Goal: Book appointment/travel/reservation

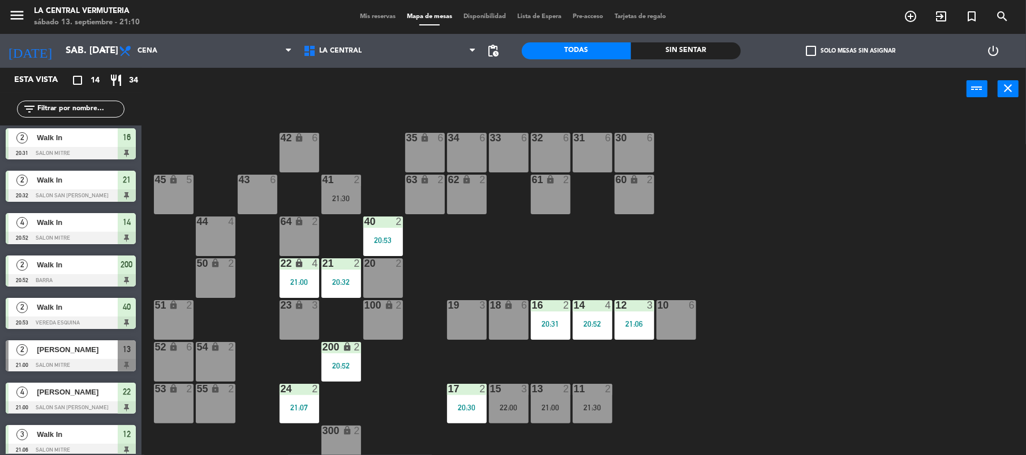
scroll to position [39, 0]
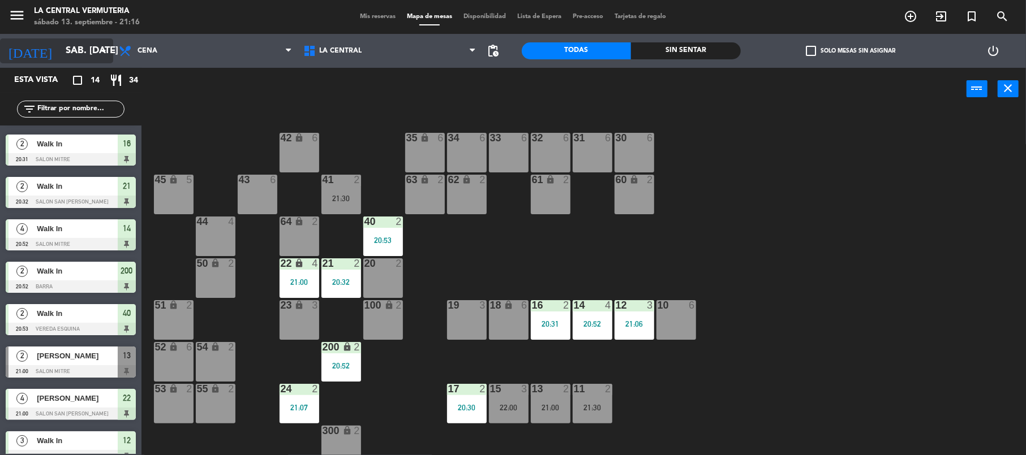
click at [100, 48] on icon "arrow_drop_down" at bounding box center [104, 51] width 14 height 14
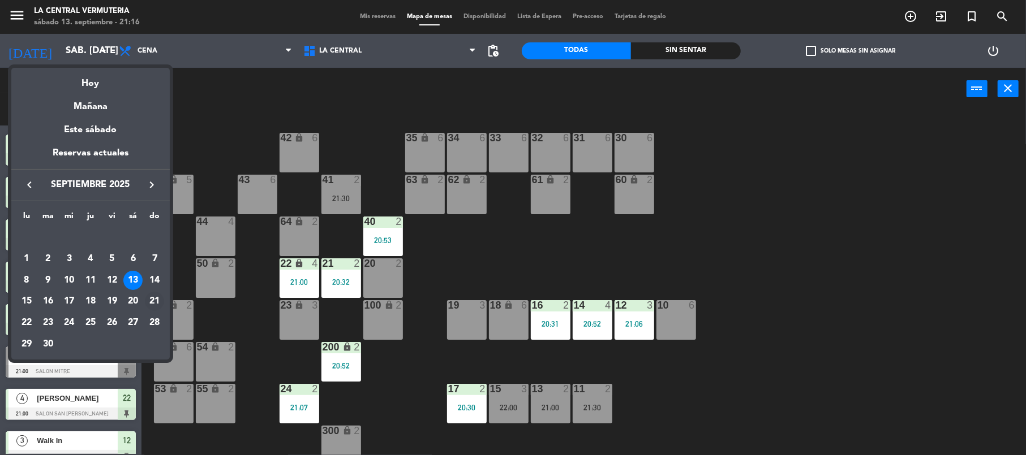
click at [154, 301] on div "21" at bounding box center [154, 301] width 19 height 19
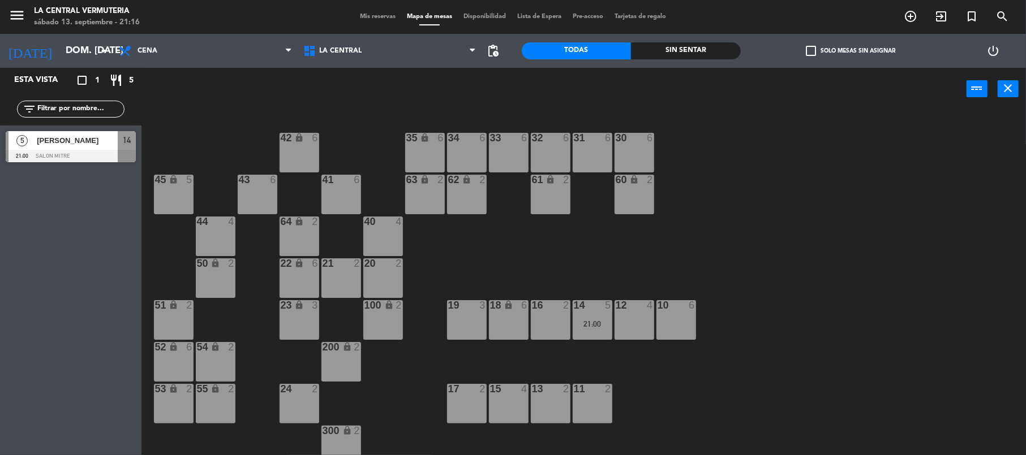
scroll to position [0, 0]
click at [98, 60] on input "dom. [DATE]" at bounding box center [121, 51] width 122 height 22
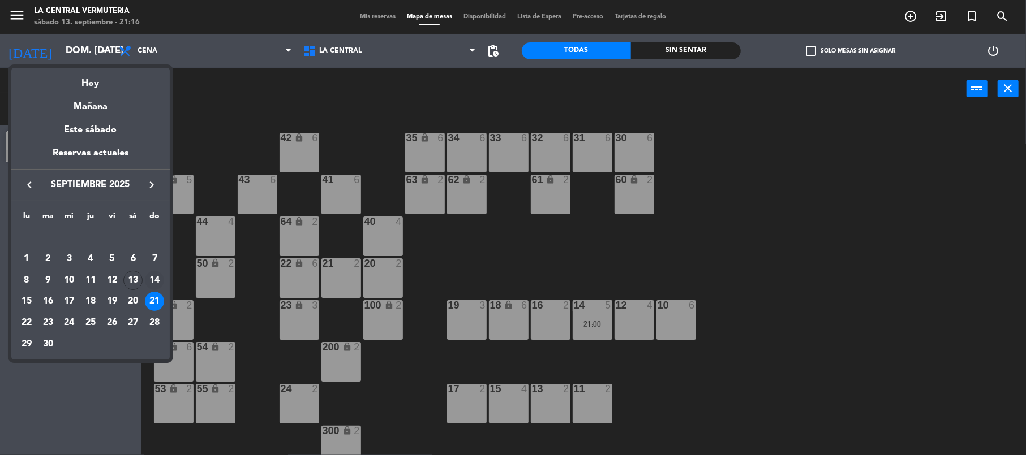
click at [154, 276] on div "14" at bounding box center [154, 280] width 19 height 19
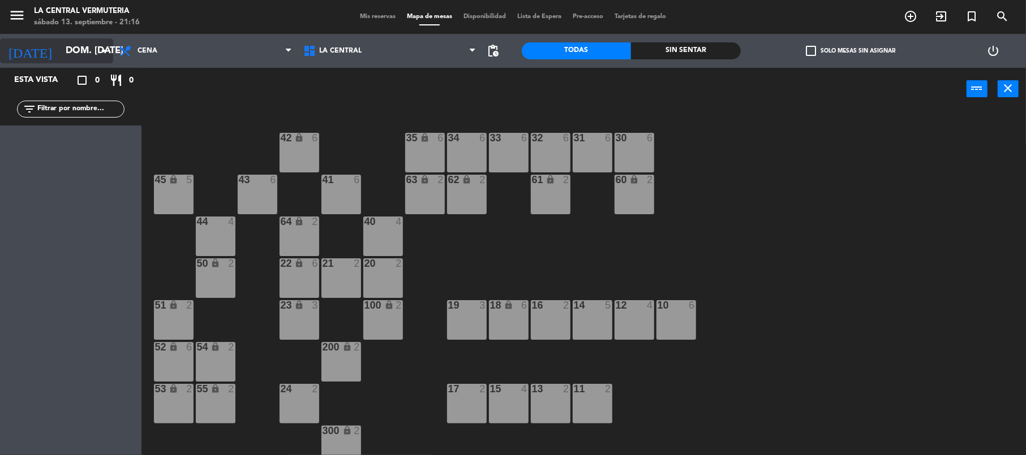
click at [97, 46] on icon "arrow_drop_down" at bounding box center [104, 51] width 14 height 14
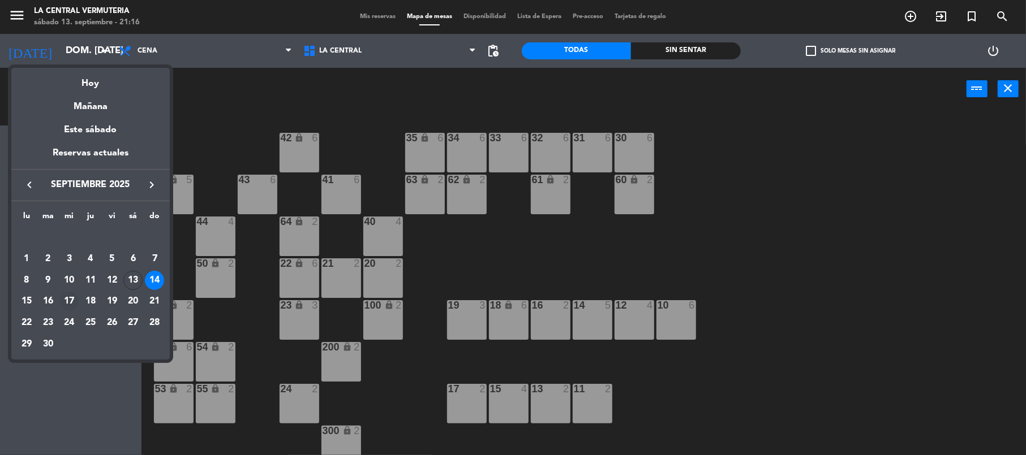
click at [78, 295] on td "17" at bounding box center [68, 301] width 21 height 21
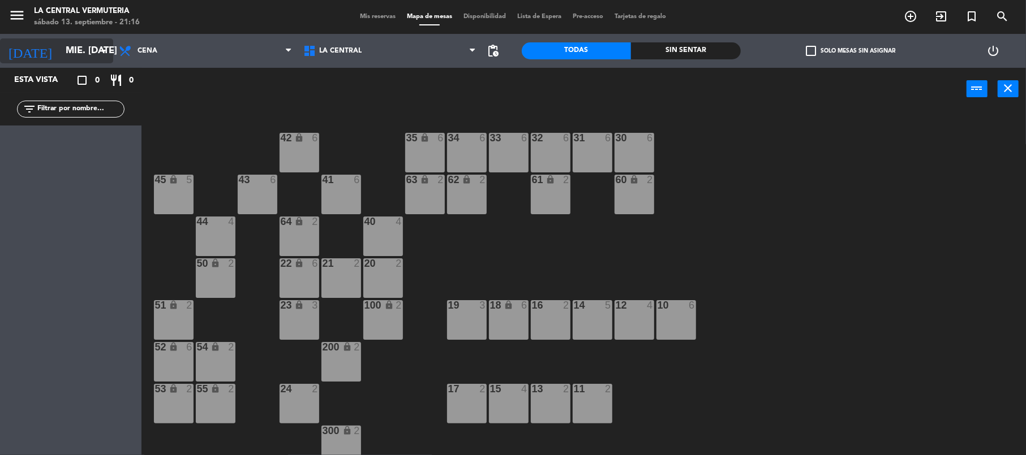
click at [104, 53] on icon "arrow_drop_down" at bounding box center [104, 51] width 14 height 14
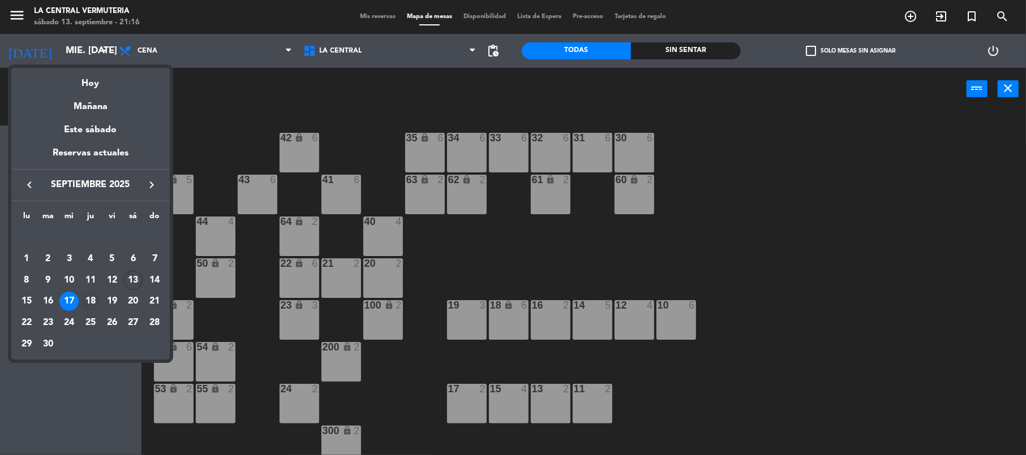
click at [94, 300] on div "18" at bounding box center [90, 301] width 19 height 19
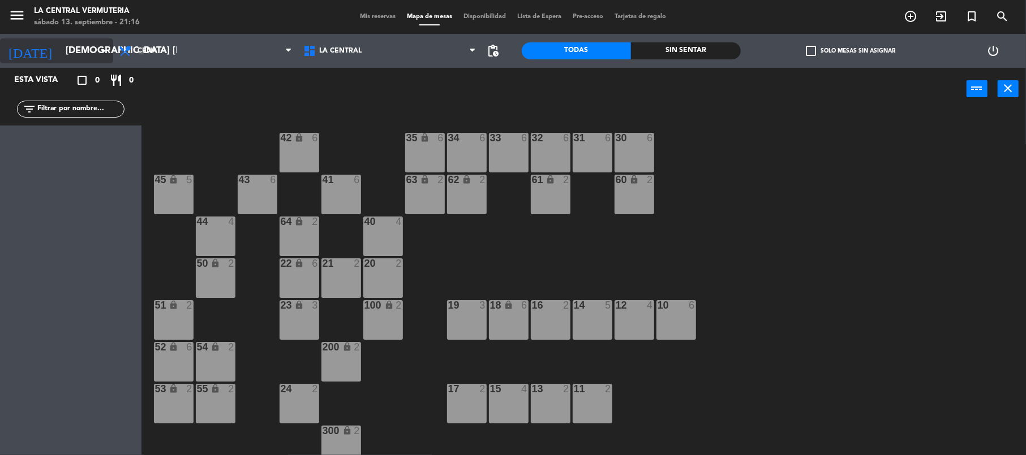
click at [94, 60] on input "[DEMOGRAPHIC_DATA] [DATE]" at bounding box center [121, 51] width 122 height 22
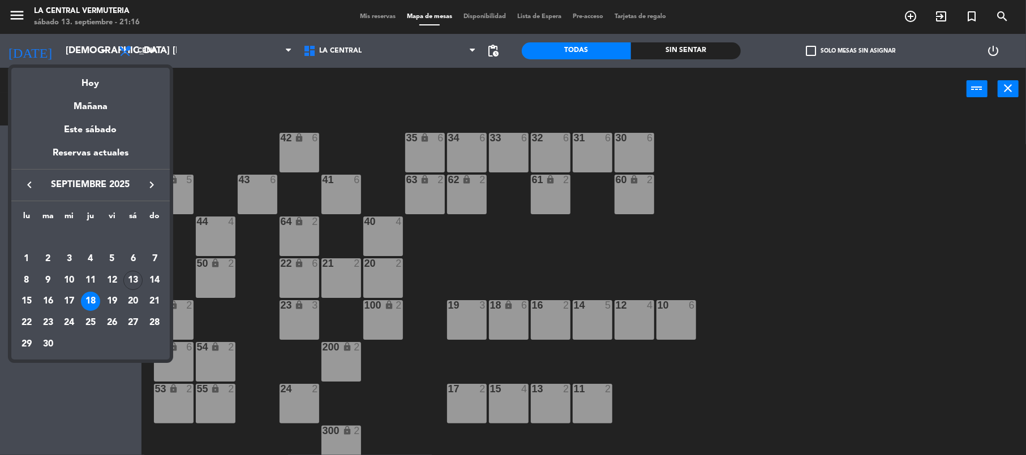
click at [130, 279] on div "13" at bounding box center [132, 280] width 19 height 19
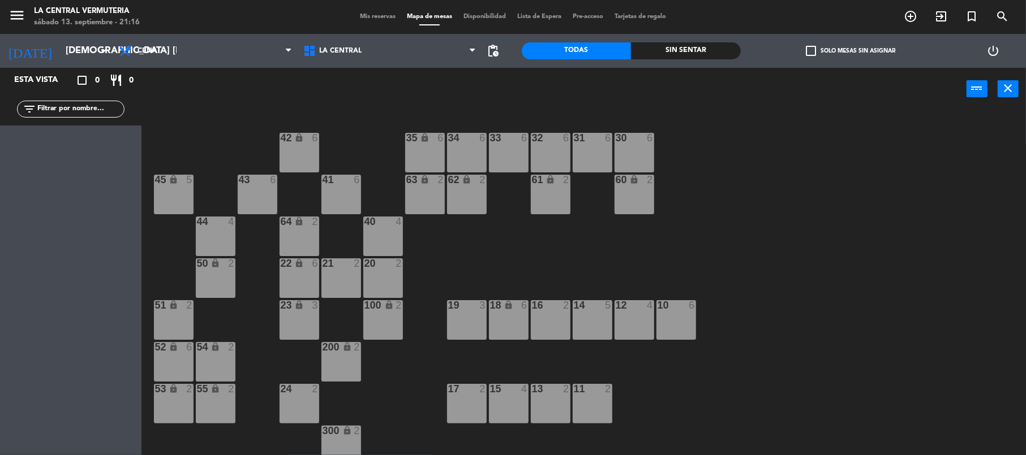
type input "sáb. [DATE]"
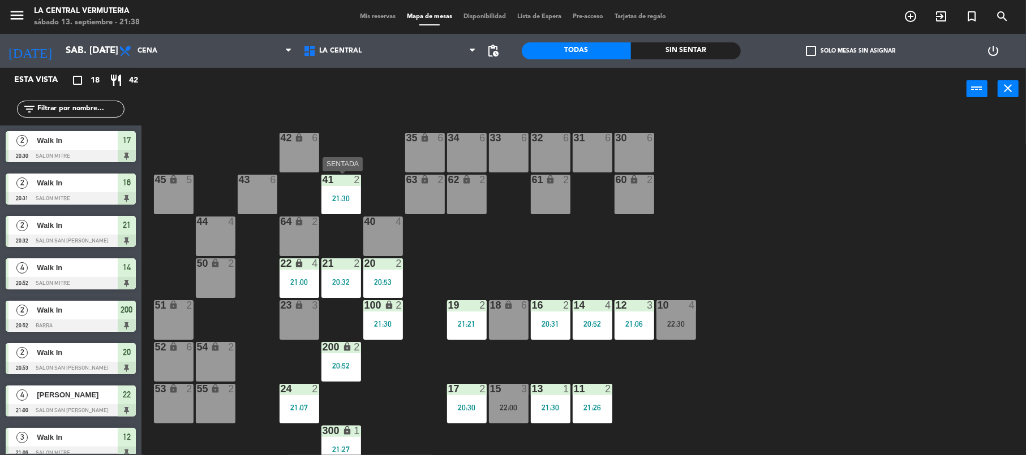
click at [356, 199] on div "21:30" at bounding box center [341, 199] width 40 height 8
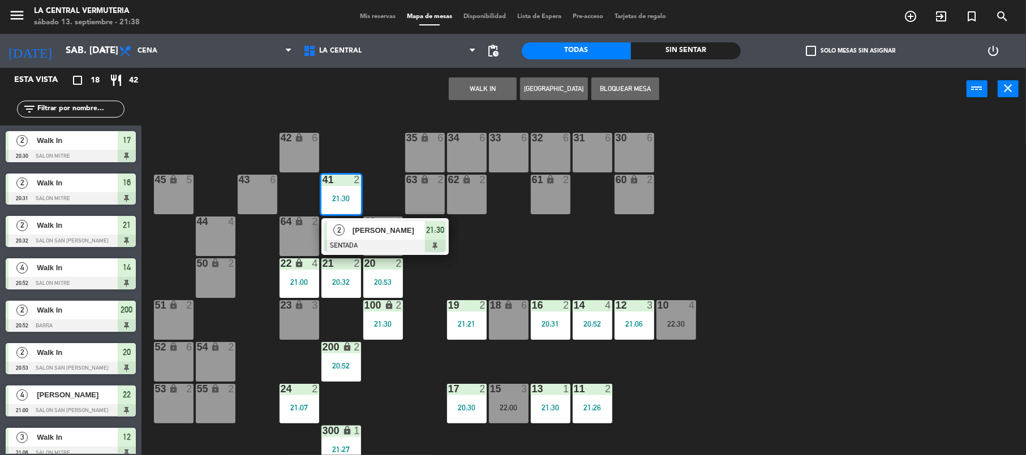
click at [356, 199] on div "21:30" at bounding box center [341, 199] width 40 height 8
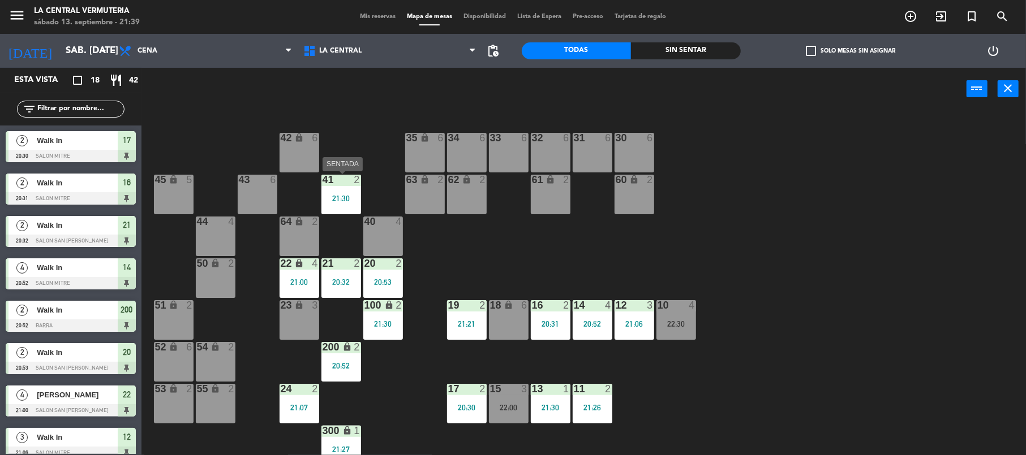
click at [342, 199] on div "21:30" at bounding box center [341, 199] width 40 height 8
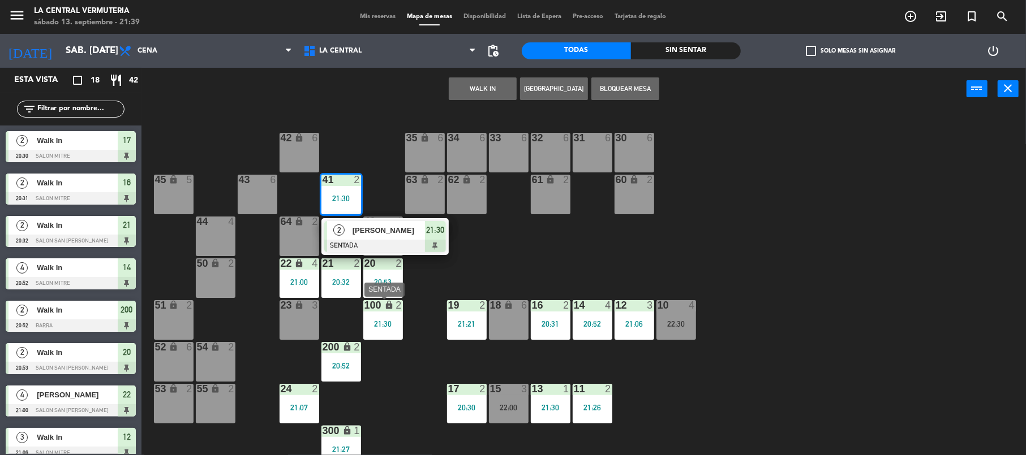
click at [392, 324] on div "21:30" at bounding box center [383, 324] width 40 height 8
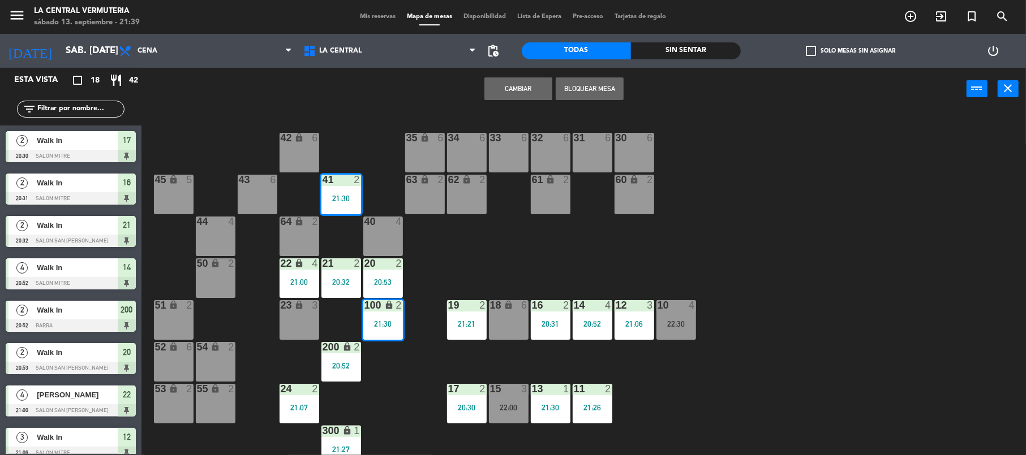
click at [492, 87] on button "Cambiar" at bounding box center [518, 89] width 68 height 23
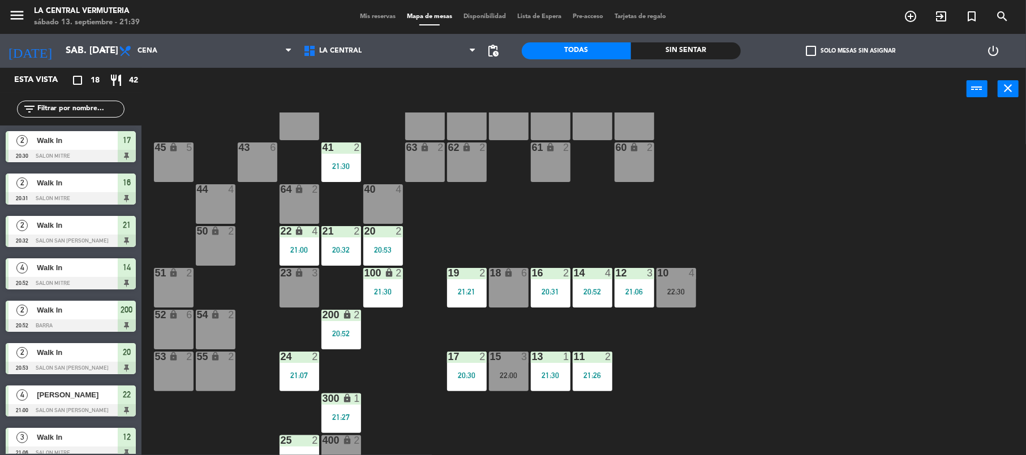
scroll to position [50, 0]
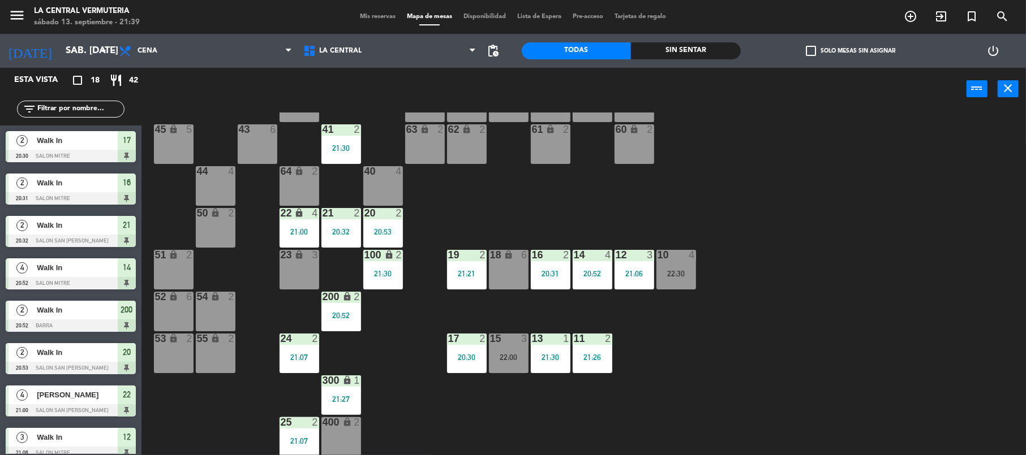
click at [665, 274] on div "22:30" at bounding box center [676, 274] width 40 height 8
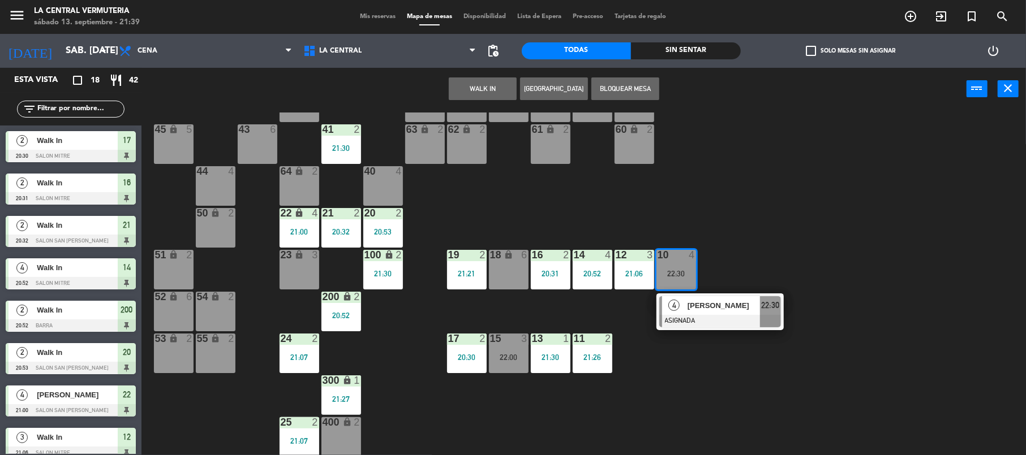
click at [731, 211] on div "42 lock 6 35 lock 6 34 6 33 6 32 6 31 6 30 6 43 6 41 2 21:30 60 lock 2 61 lock …" at bounding box center [589, 284] width 874 height 343
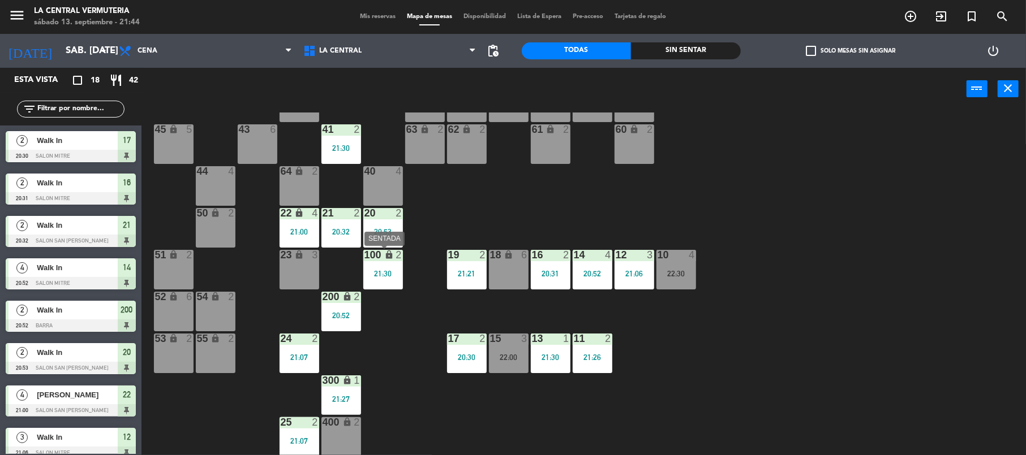
click at [397, 272] on div "21:30" at bounding box center [383, 274] width 40 height 8
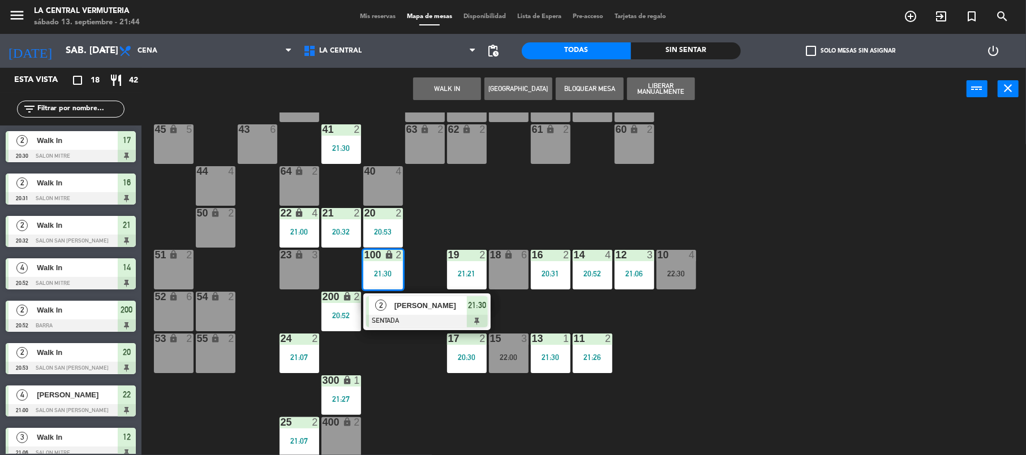
click at [407, 315] on div at bounding box center [427, 321] width 122 height 12
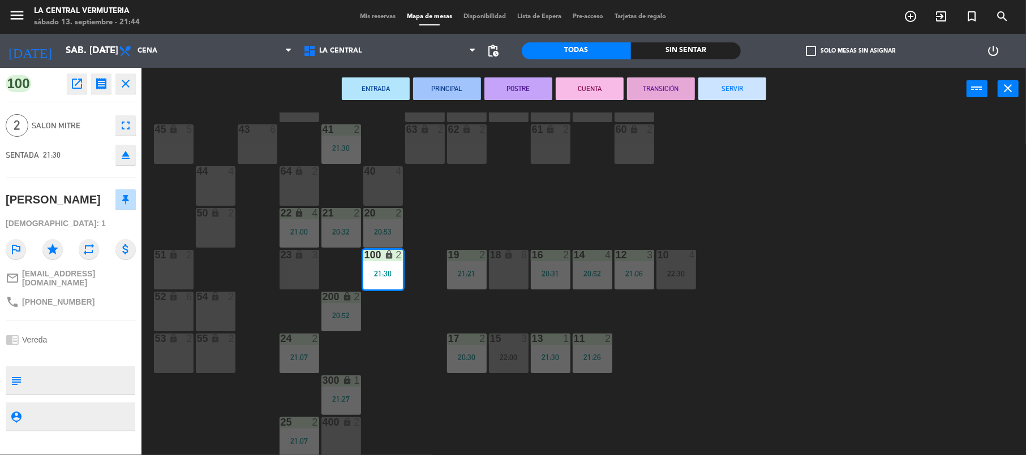
click at [221, 368] on div "55 lock 2" at bounding box center [216, 354] width 40 height 40
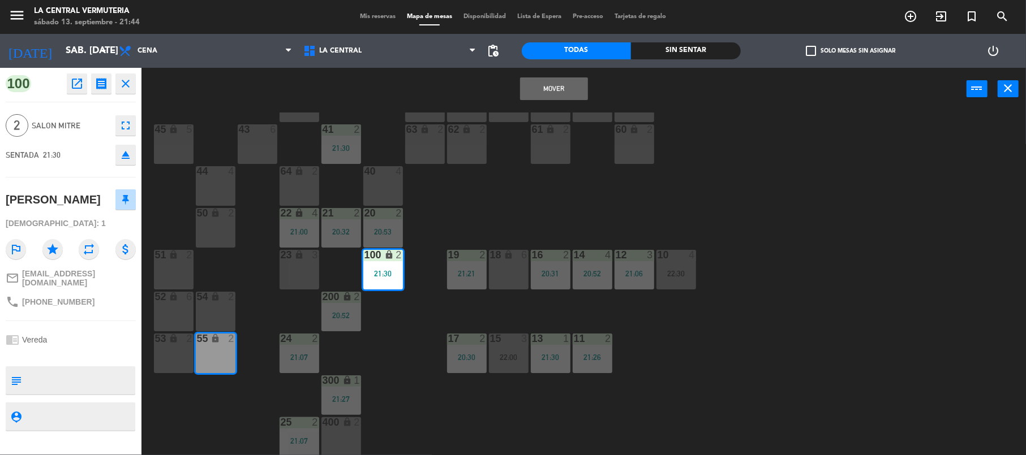
click at [562, 88] on button "Mover" at bounding box center [554, 89] width 68 height 23
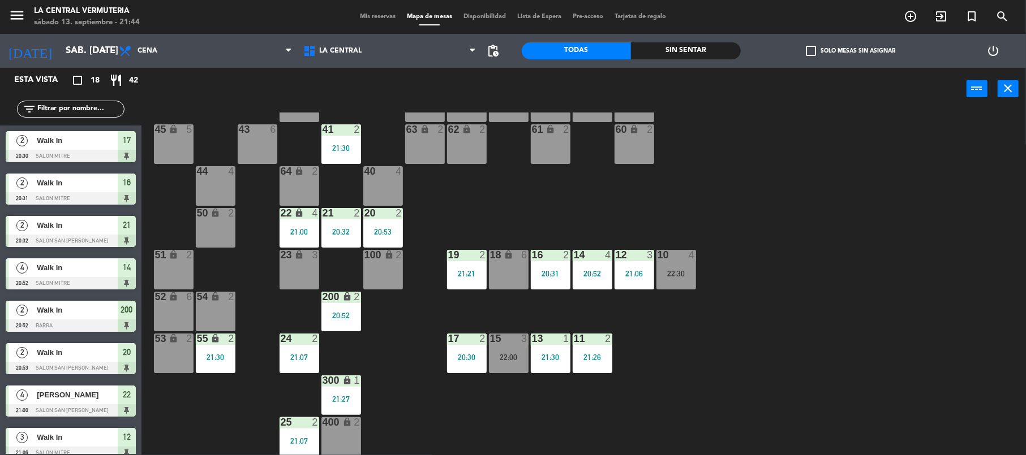
scroll to position [60, 0]
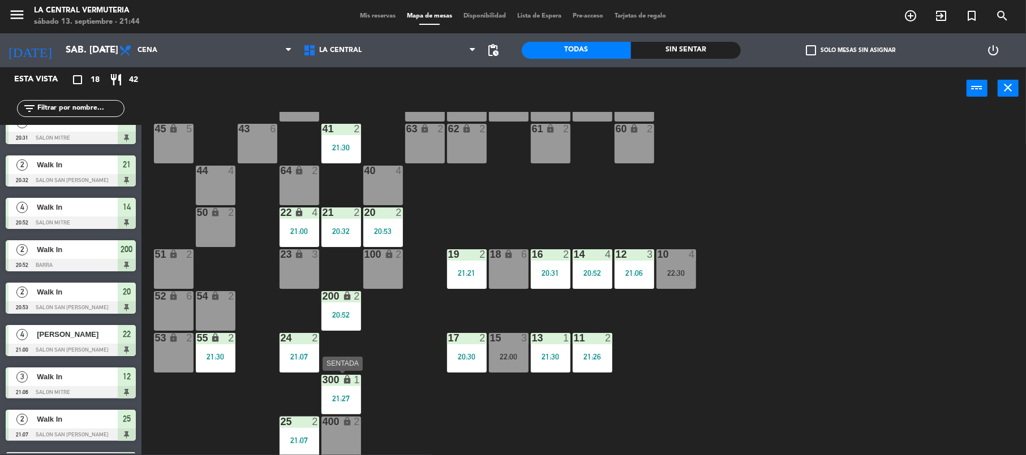
click at [339, 397] on div "21:27" at bounding box center [341, 399] width 40 height 8
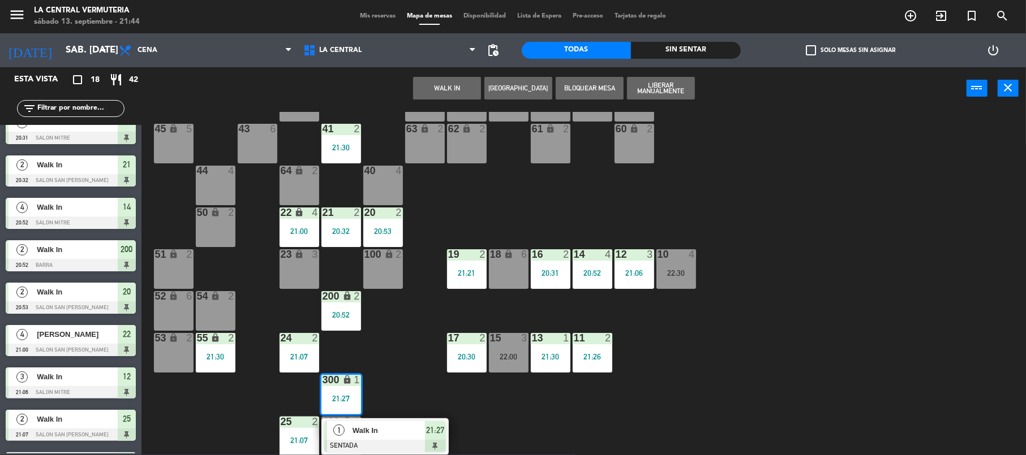
click at [347, 440] on div at bounding box center [385, 446] width 122 height 12
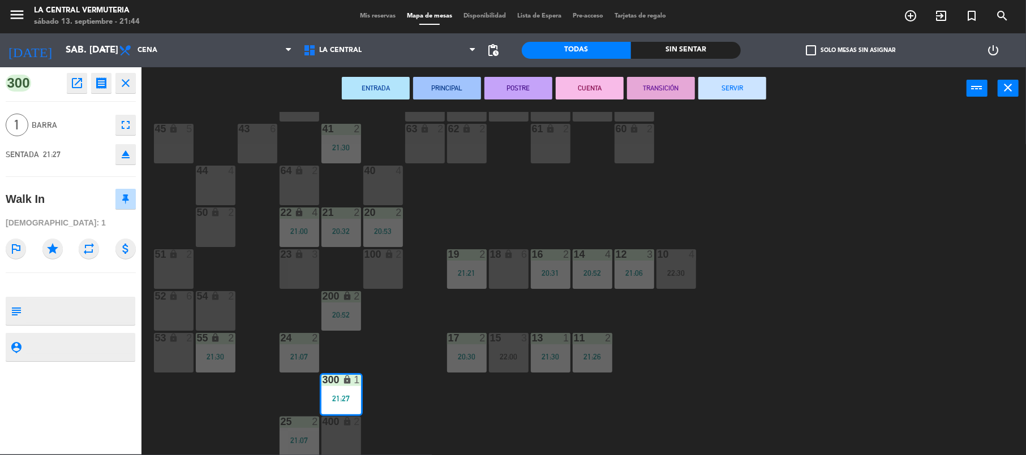
click at [345, 437] on div "400 lock 2" at bounding box center [341, 437] width 40 height 40
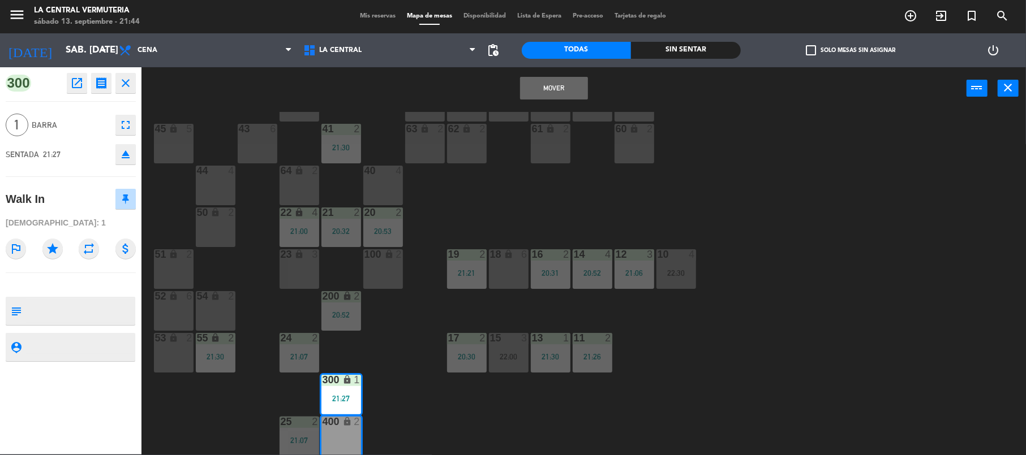
click at [553, 80] on button "Mover" at bounding box center [554, 88] width 68 height 23
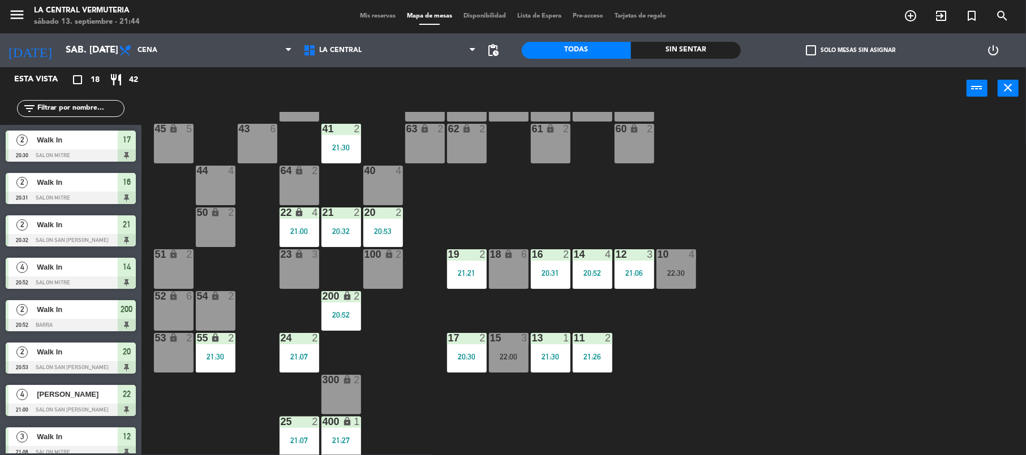
scroll to position [17, 0]
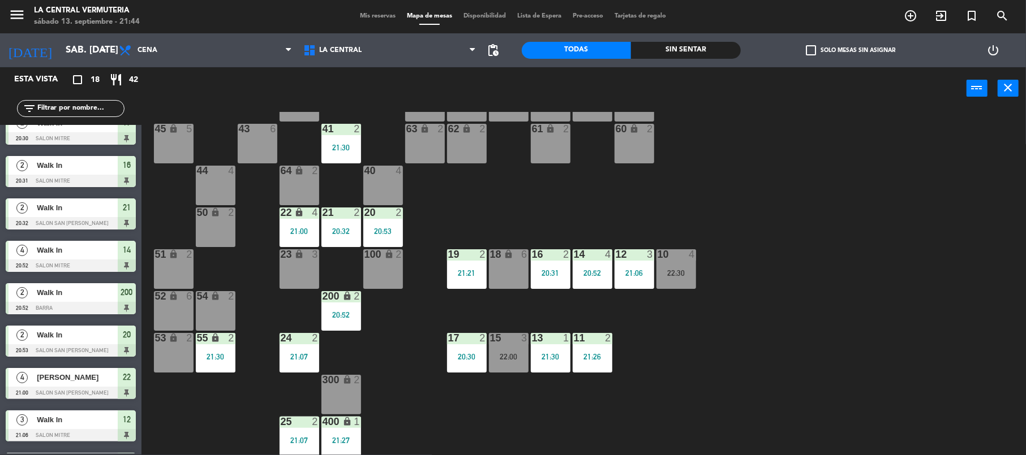
click at [348, 385] on div "300 lock 2" at bounding box center [341, 380] width 40 height 11
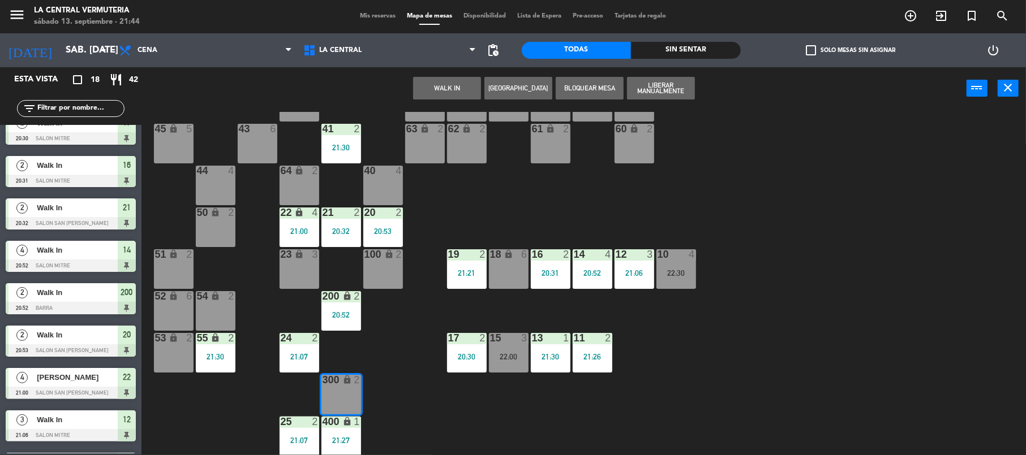
click at [469, 83] on button "WALK IN" at bounding box center [447, 88] width 68 height 23
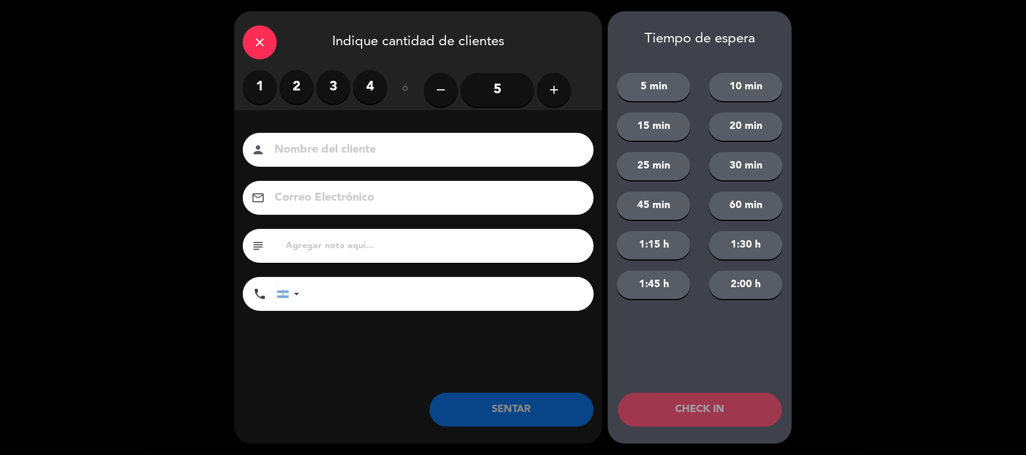
click at [302, 94] on label "2" at bounding box center [296, 87] width 34 height 34
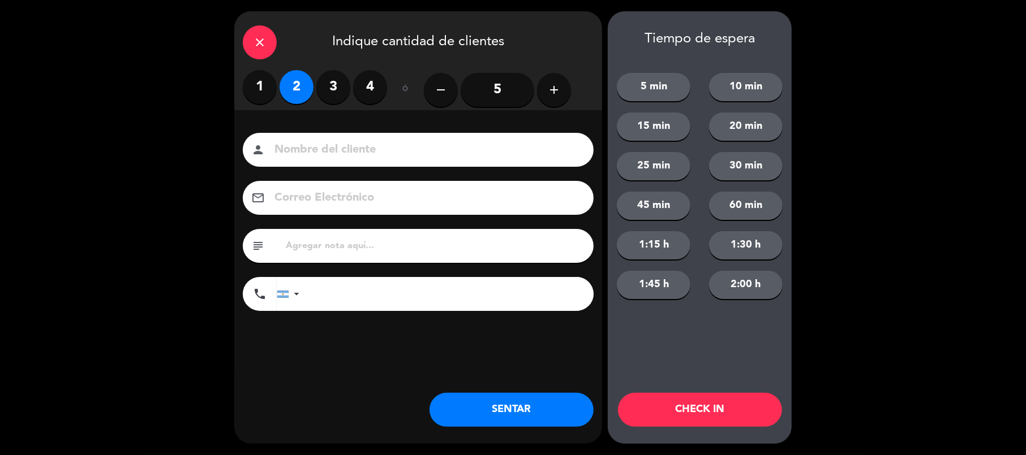
click at [505, 431] on div "close Indique cantidad de clientes 1 2 3 4 ó remove 5 add Nombre del cliente pe…" at bounding box center [418, 227] width 368 height 433
click at [510, 417] on button "SENTAR" at bounding box center [511, 410] width 164 height 34
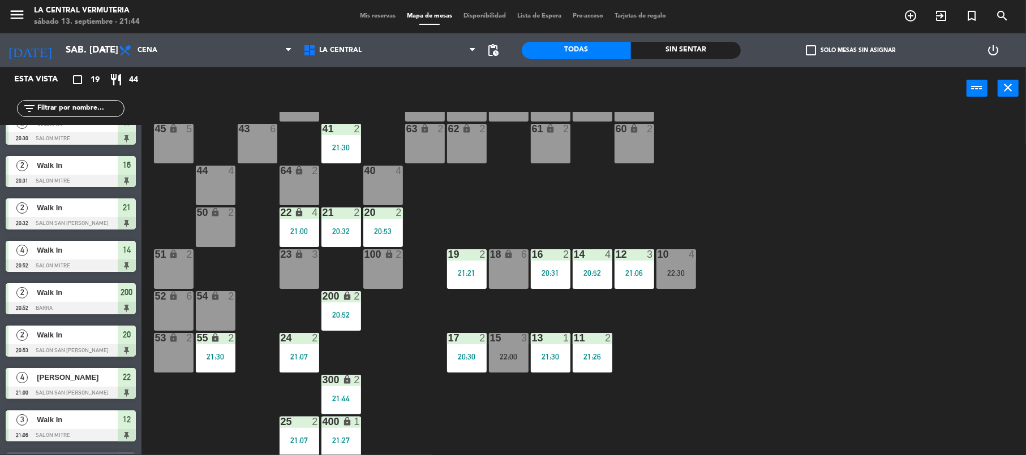
scroll to position [0, 0]
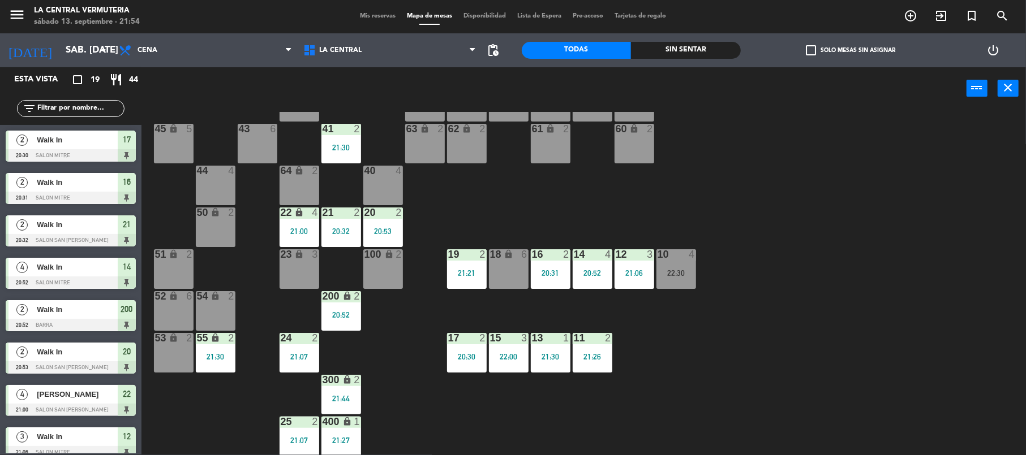
click at [510, 335] on div at bounding box center [508, 338] width 19 height 10
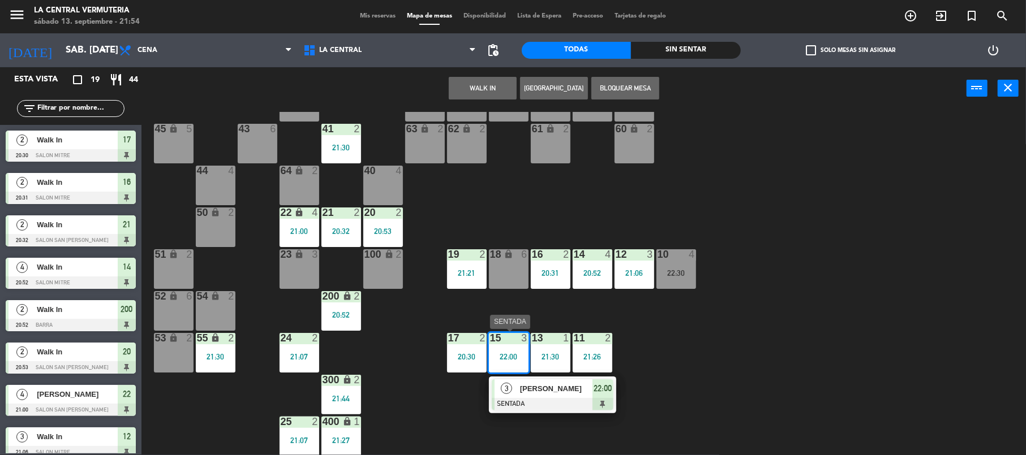
click at [548, 387] on span "[PERSON_NAME]" at bounding box center [556, 389] width 72 height 12
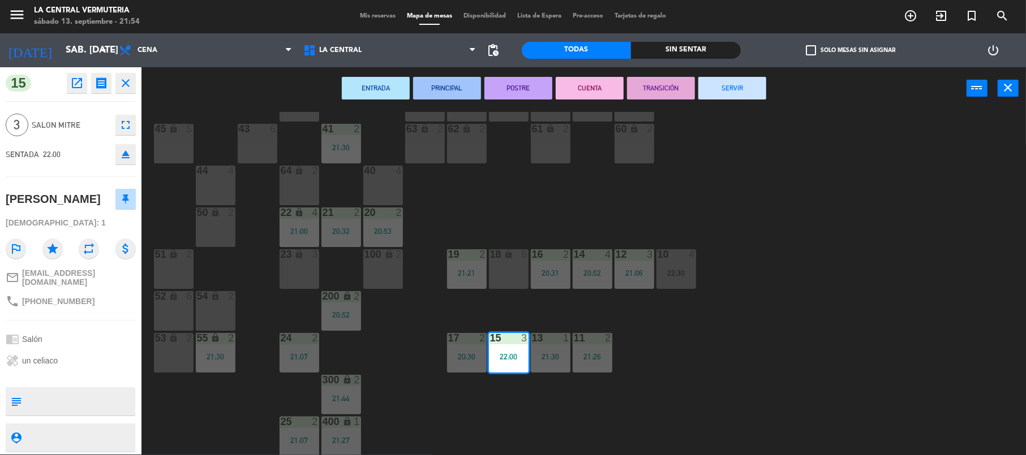
click at [498, 268] on div "18 lock 6" at bounding box center [509, 269] width 40 height 40
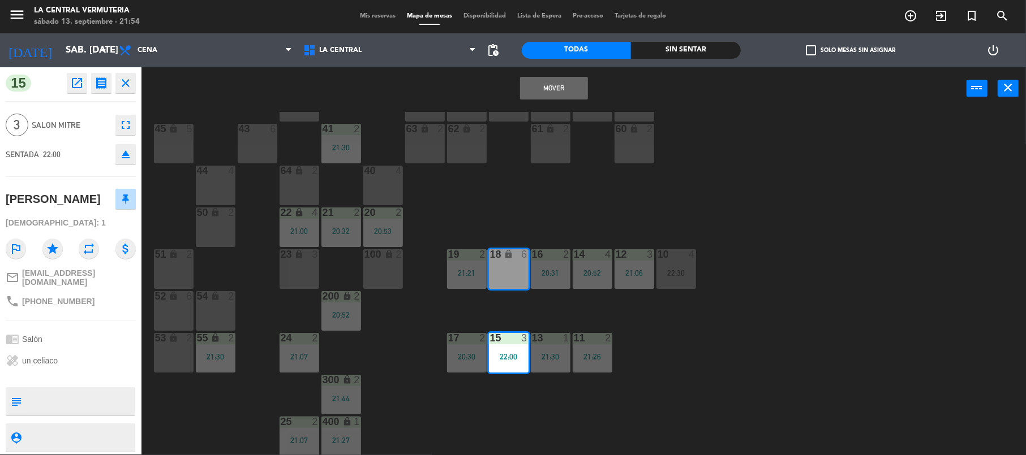
click at [562, 80] on button "Mover" at bounding box center [554, 88] width 68 height 23
